Goal: Obtain resource: Obtain resource

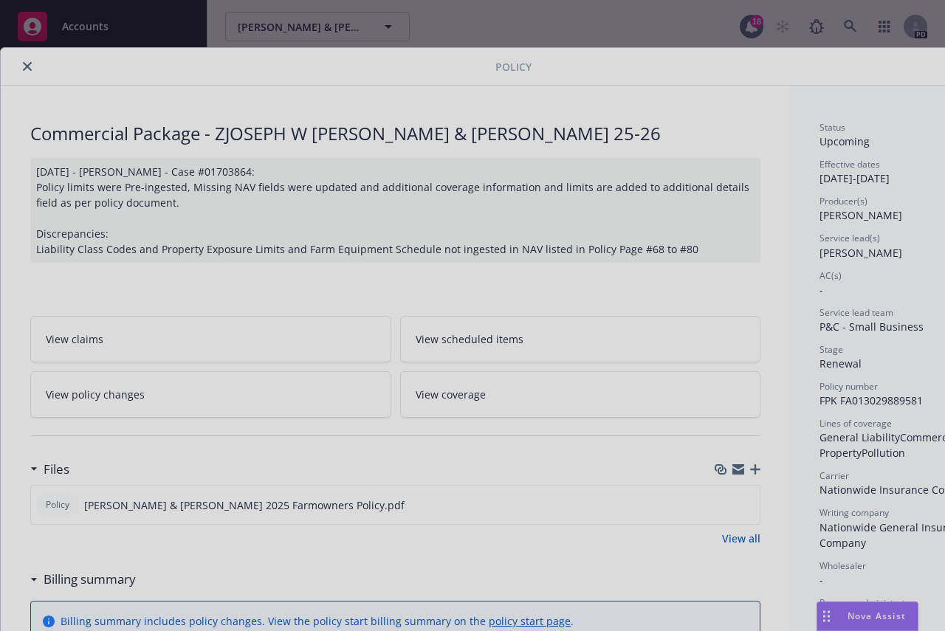
click at [27, 61] on div at bounding box center [472, 315] width 945 height 631
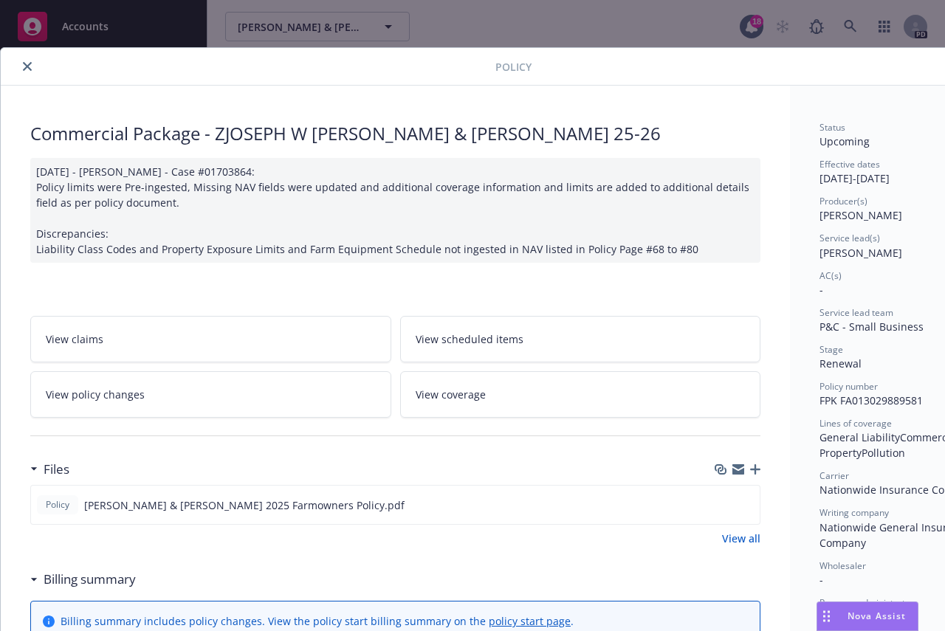
click at [27, 66] on icon "close" at bounding box center [27, 66] width 9 height 9
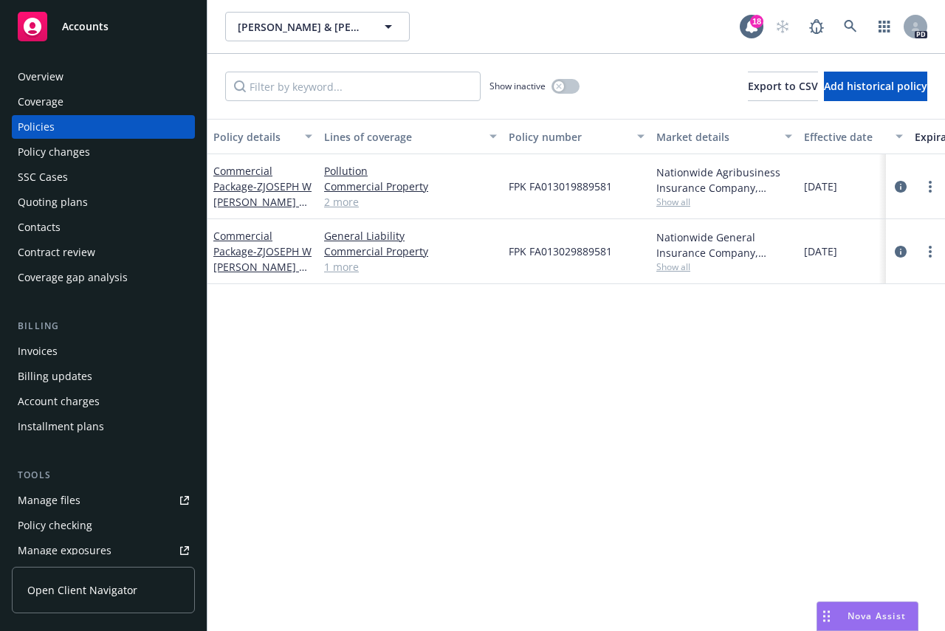
click at [75, 24] on span "Accounts" at bounding box center [85, 27] width 47 height 12
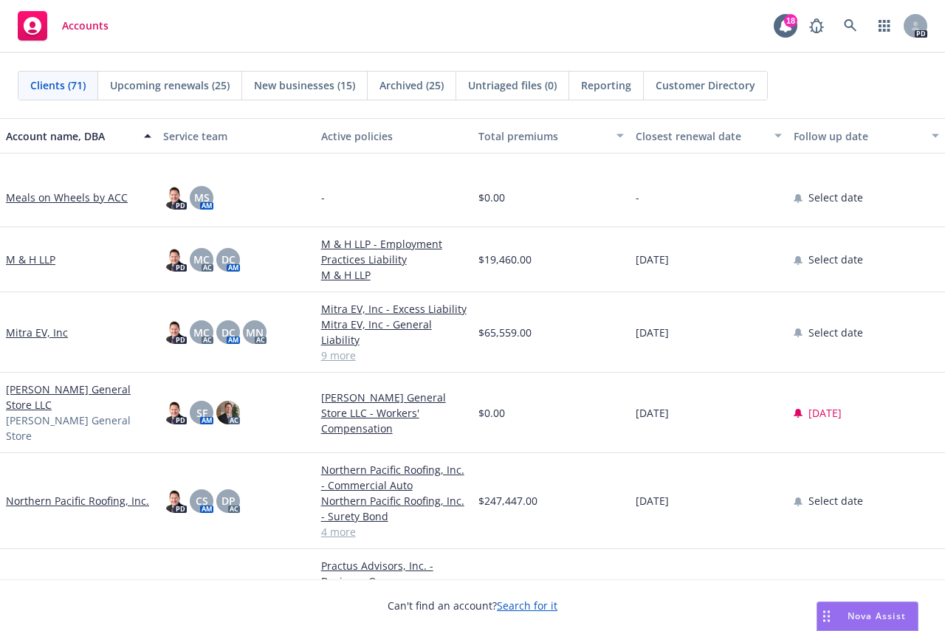
scroll to position [2806, 0]
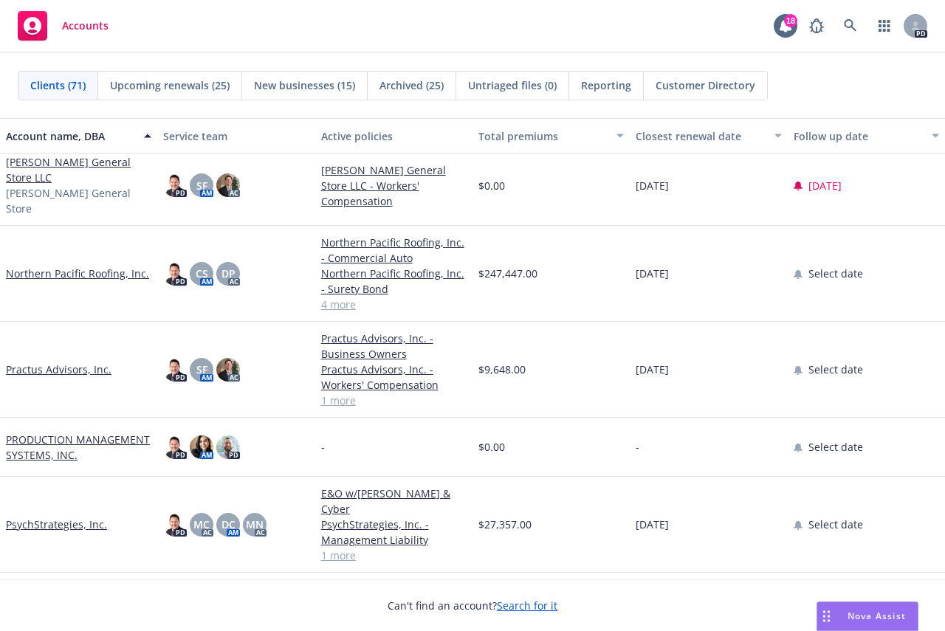
click at [78, 266] on link "Northern Pacific Roofing, Inc." at bounding box center [77, 274] width 143 height 16
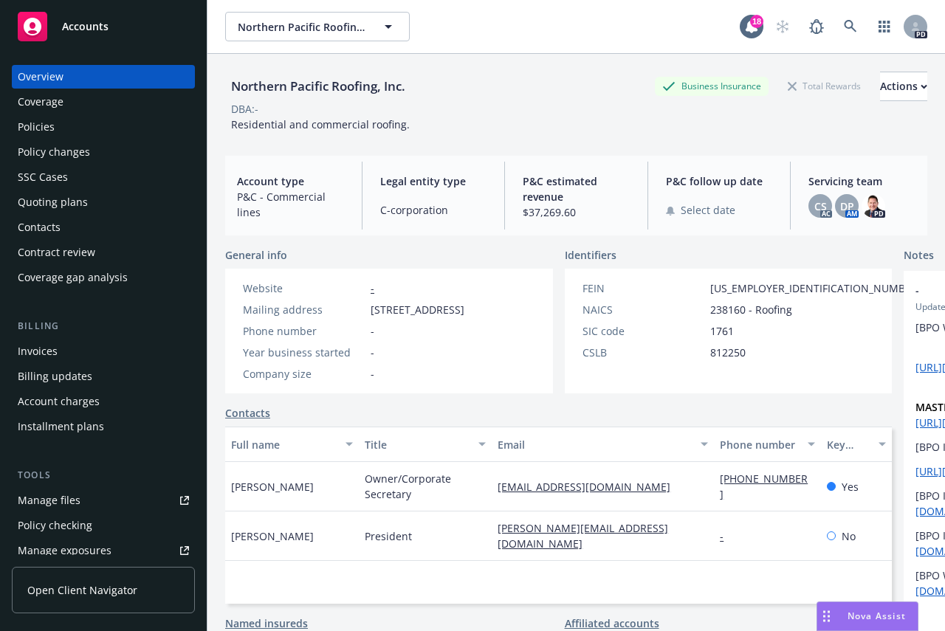
click at [33, 126] on div "Policies" at bounding box center [36, 127] width 37 height 24
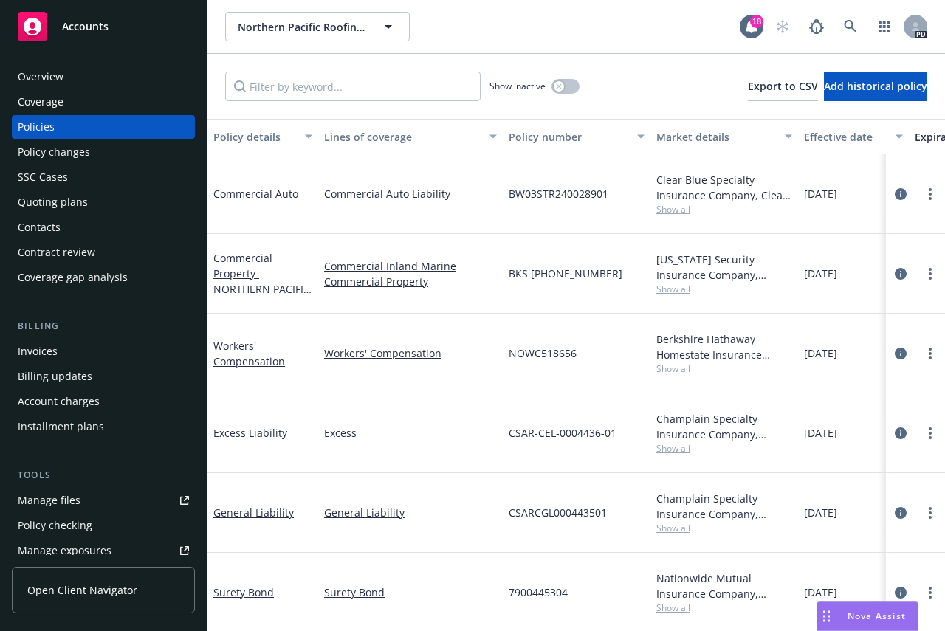
click at [64, 498] on div "Manage files" at bounding box center [49, 501] width 63 height 24
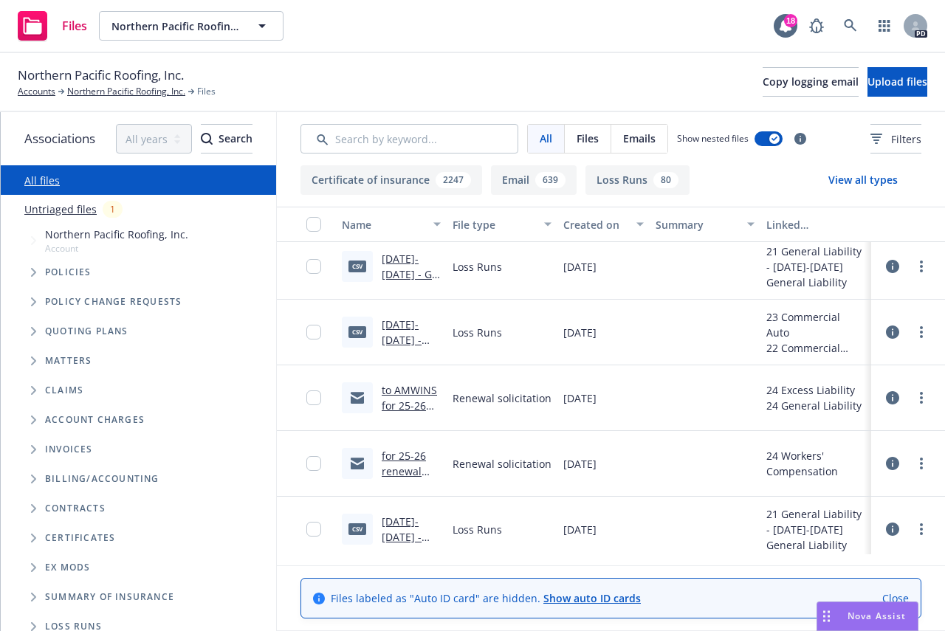
scroll to position [148, 0]
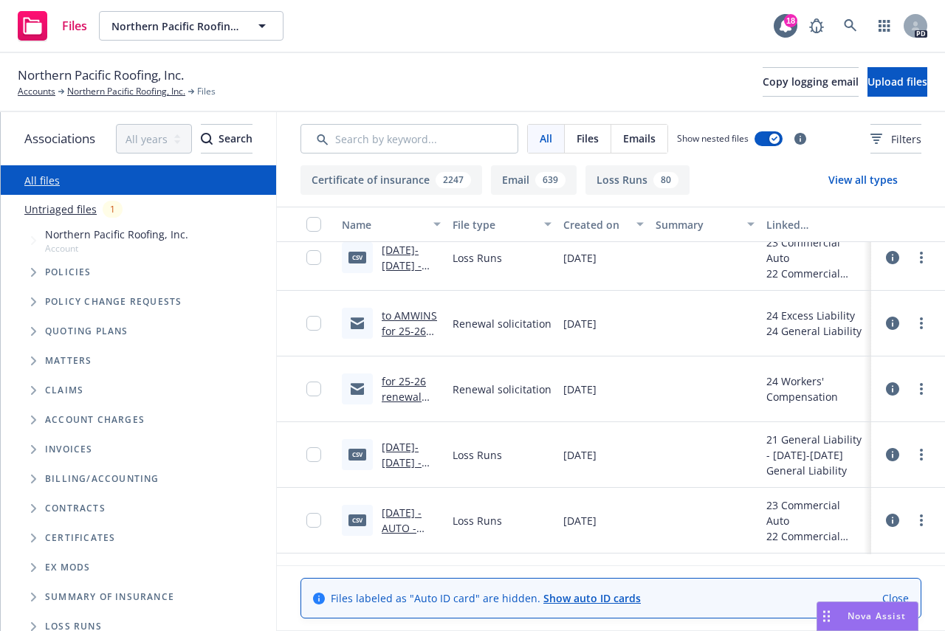
click at [417, 315] on link "to AMWINS for 25-26 renewal .msg" at bounding box center [409, 339] width 55 height 61
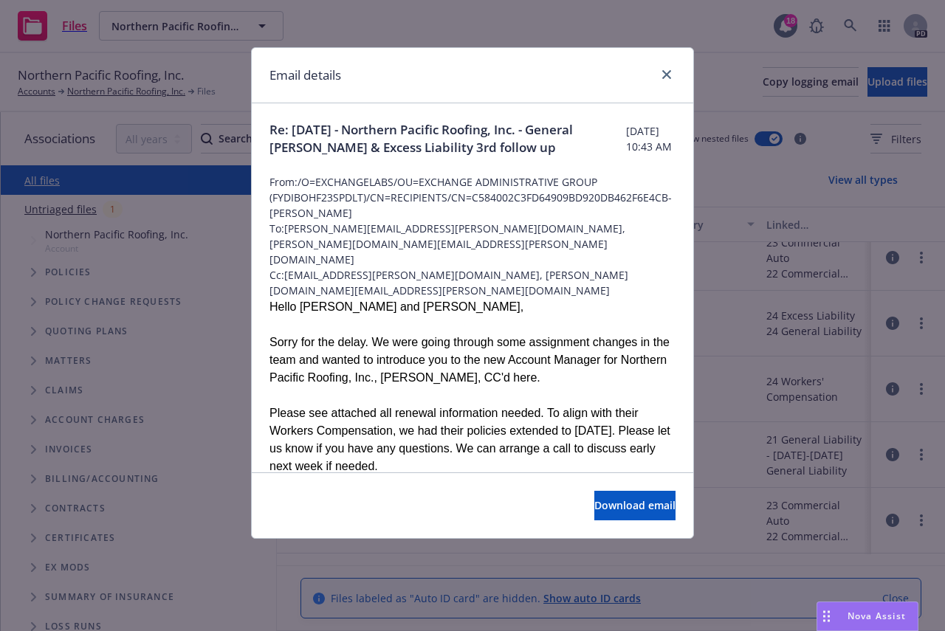
scroll to position [74, 0]
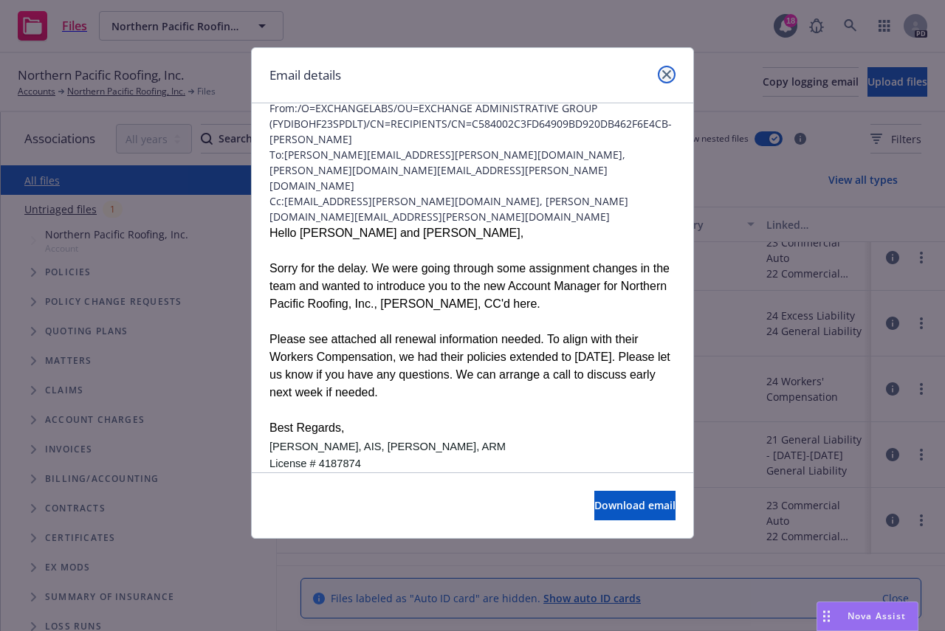
click at [664, 71] on icon "close" at bounding box center [666, 74] width 9 height 9
